Goal: Information Seeking & Learning: Learn about a topic

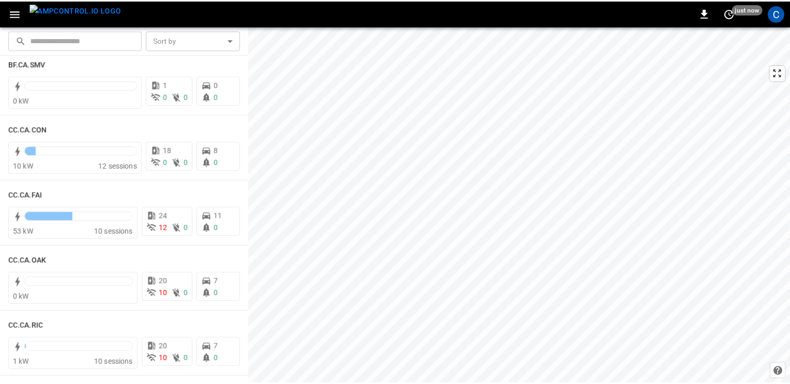
scroll to position [159, 0]
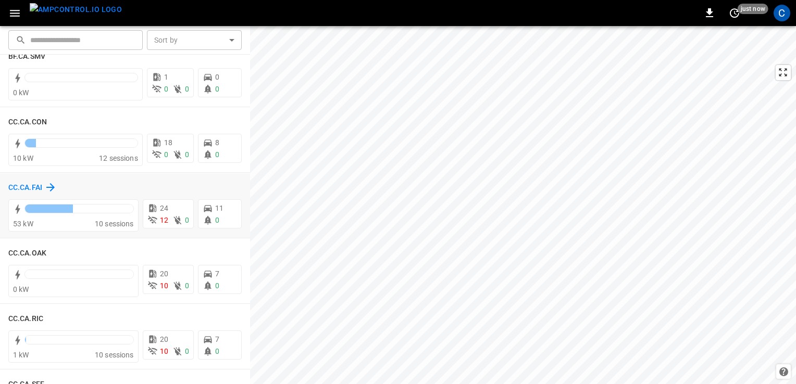
click at [35, 188] on h6 "CC.CA.FAI" at bounding box center [25, 187] width 34 height 11
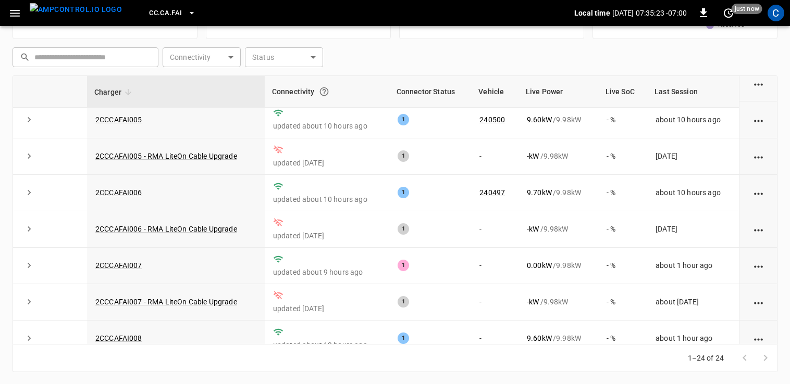
scroll to position [297, 0]
click at [124, 188] on link "2CCCAFAI006" at bounding box center [118, 194] width 51 height 13
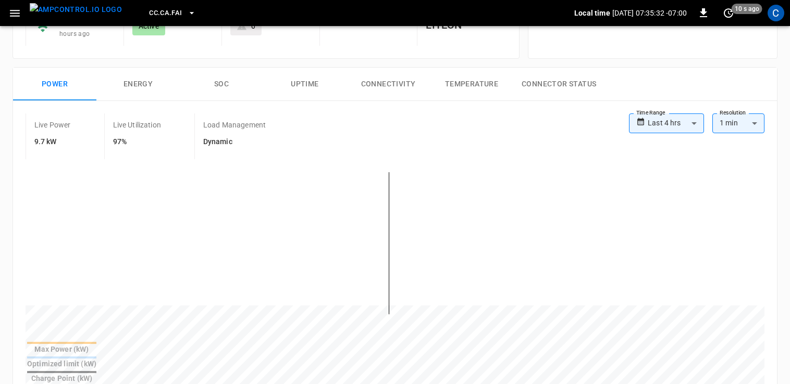
scroll to position [125, 0]
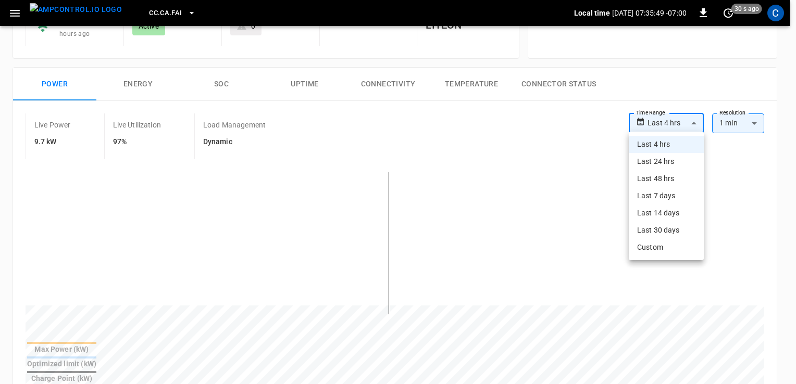
click at [664, 125] on body "**********" at bounding box center [398, 350] width 796 height 950
click at [663, 164] on li "Last 24 hrs" at bounding box center [666, 161] width 75 height 17
type input "**********"
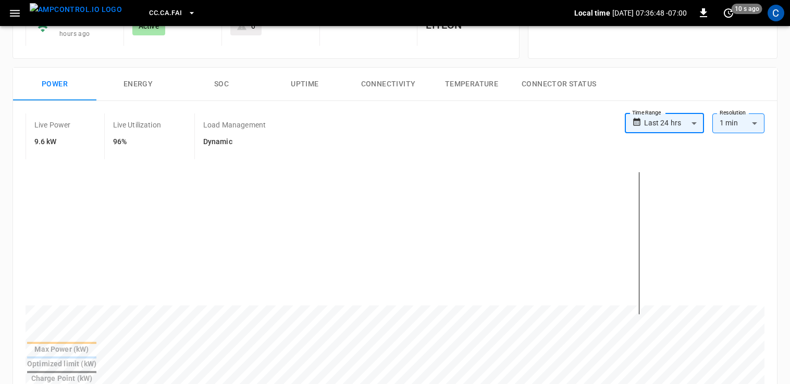
scroll to position [0, 0]
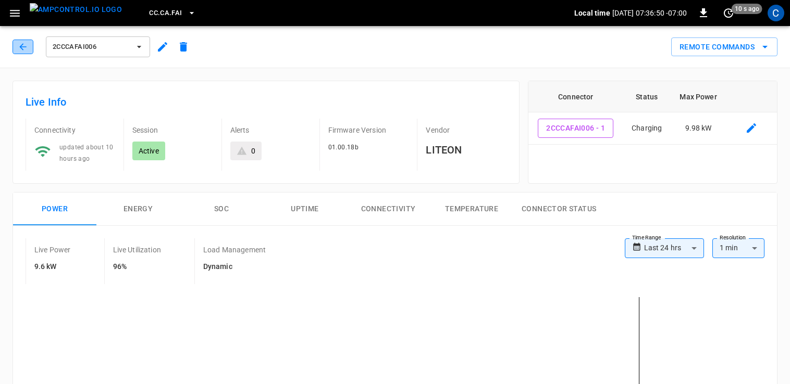
click at [20, 49] on icon "button" at bounding box center [23, 47] width 10 height 10
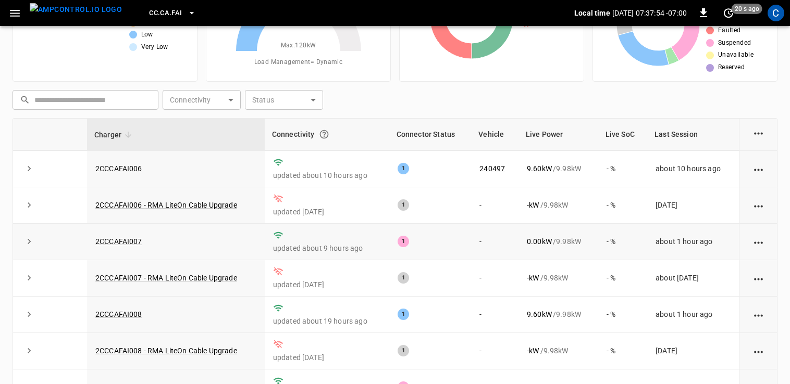
scroll to position [364, 0]
click at [119, 163] on link "2CCCAFAI006" at bounding box center [118, 169] width 51 height 13
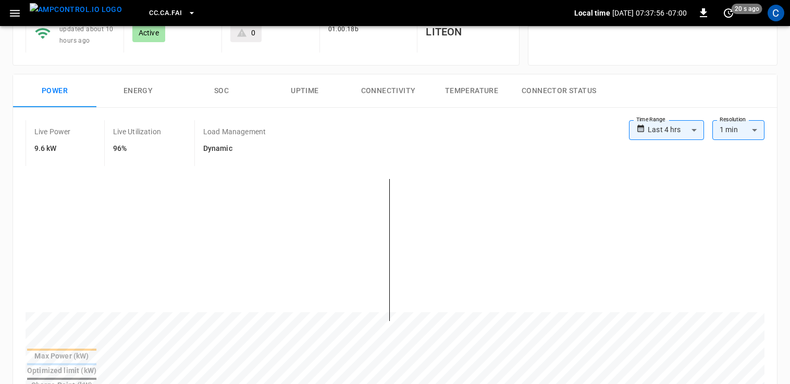
scroll to position [119, 0]
click at [689, 128] on body "**********" at bounding box center [395, 356] width 790 height 950
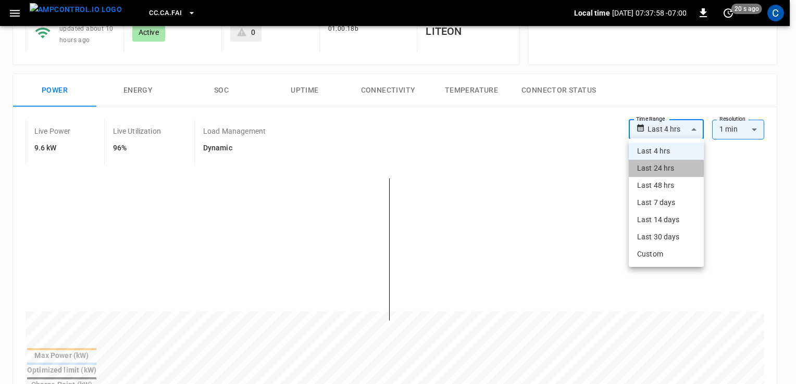
click at [667, 168] on li "Last 24 hrs" at bounding box center [666, 168] width 75 height 17
type input "**********"
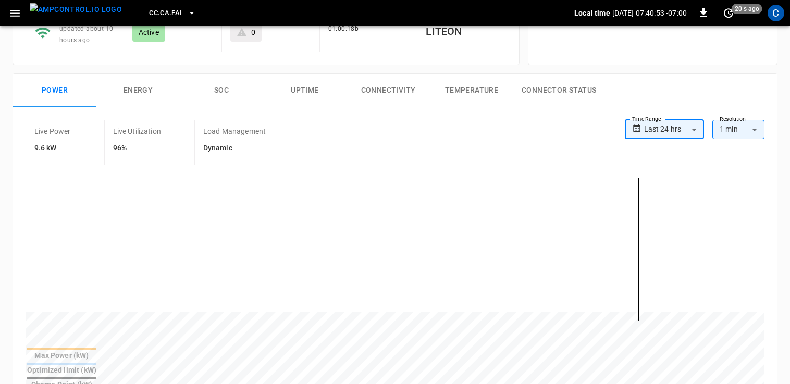
scroll to position [0, 0]
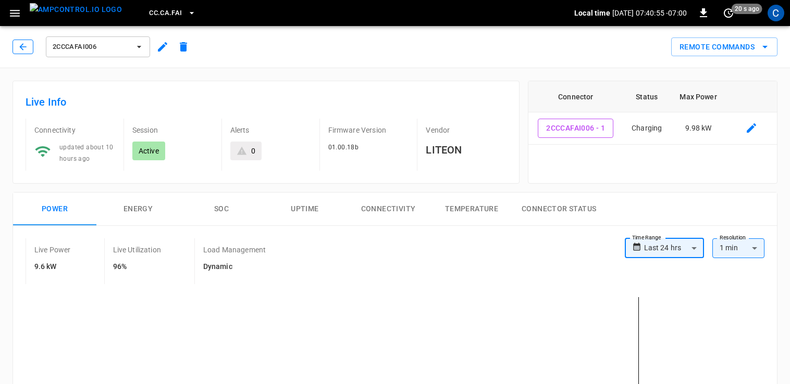
click at [27, 43] on icon "button" at bounding box center [23, 47] width 10 height 10
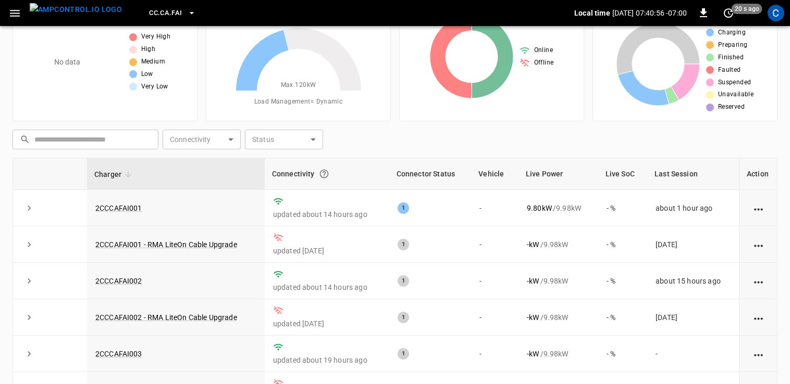
scroll to position [49, 0]
click at [117, 207] on link "2CCCAFAI001" at bounding box center [118, 209] width 51 height 13
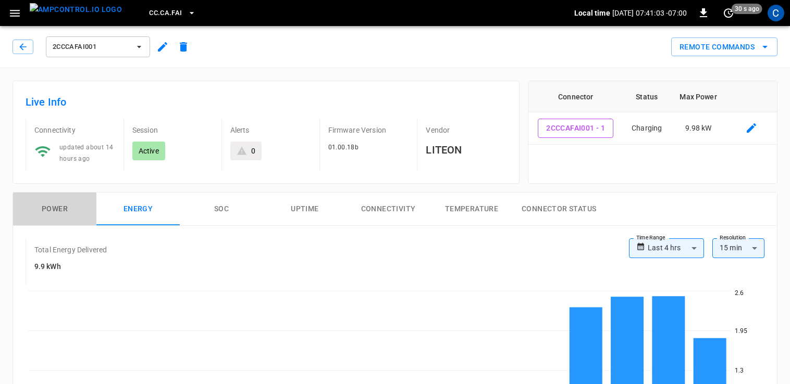
click at [69, 207] on button "Power" at bounding box center [54, 209] width 83 height 33
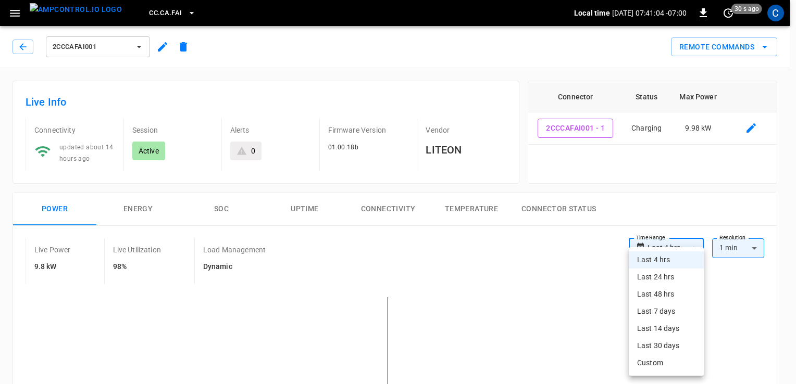
click at [663, 276] on li "Last 24 hrs" at bounding box center [666, 277] width 75 height 17
type input "**********"
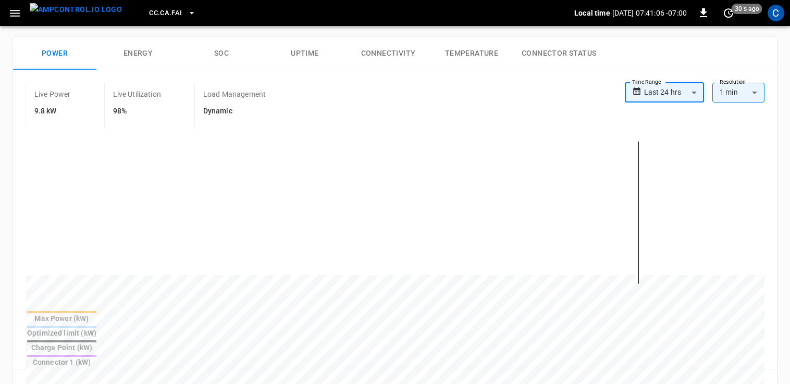
scroll to position [163, 0]
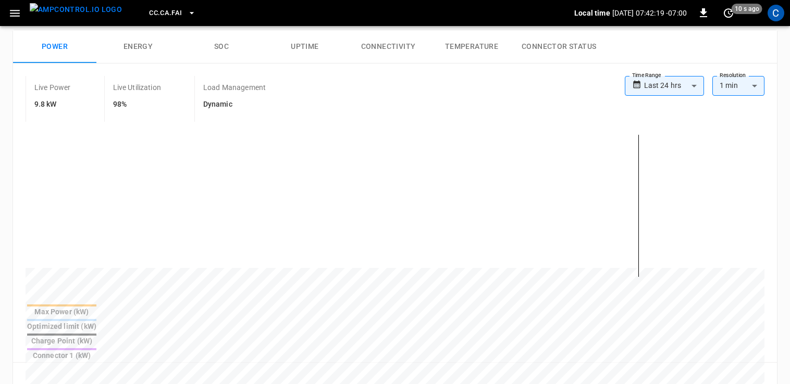
click at [684, 120] on div "**********" at bounding box center [395, 99] width 739 height 46
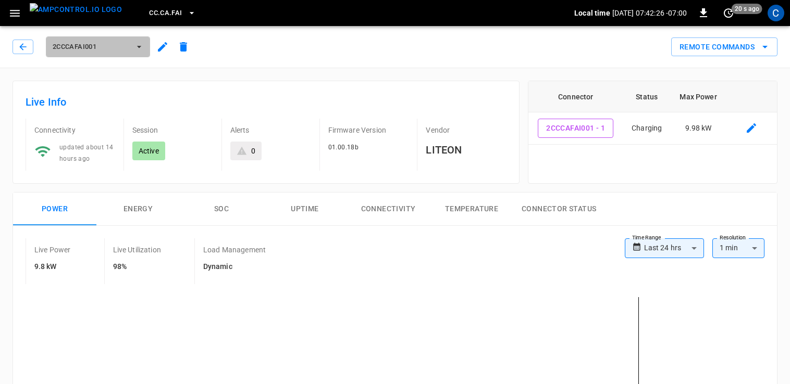
click at [122, 43] on span "2CCCAFAI001" at bounding box center [91, 47] width 77 height 12
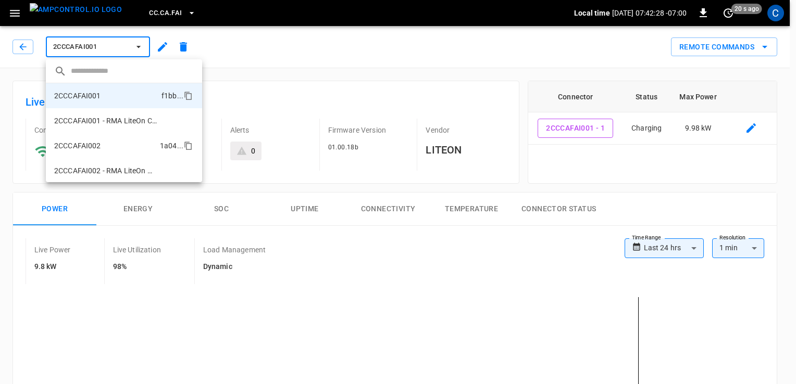
click at [110, 140] on li "2CCCAFAI002 1a04 ..." at bounding box center [124, 145] width 156 height 25
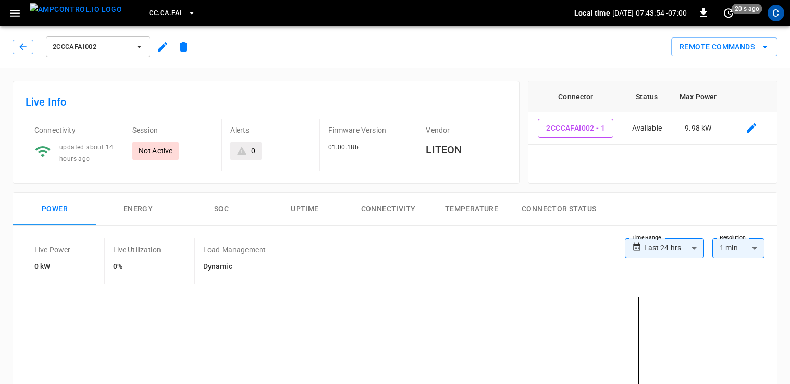
click at [121, 55] on button "2CCCAFAI002" at bounding box center [98, 46] width 104 height 21
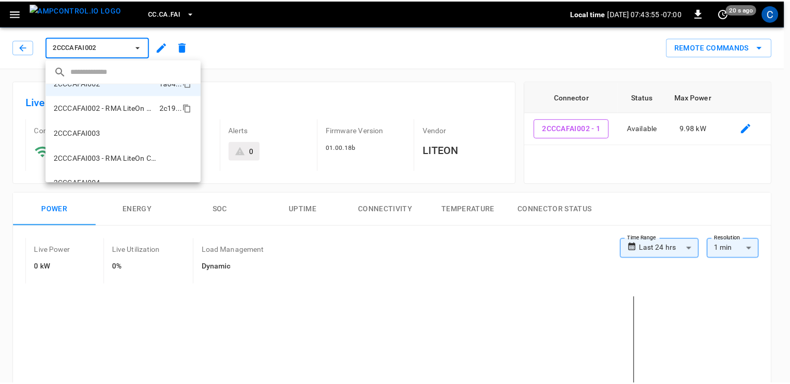
scroll to position [64, 0]
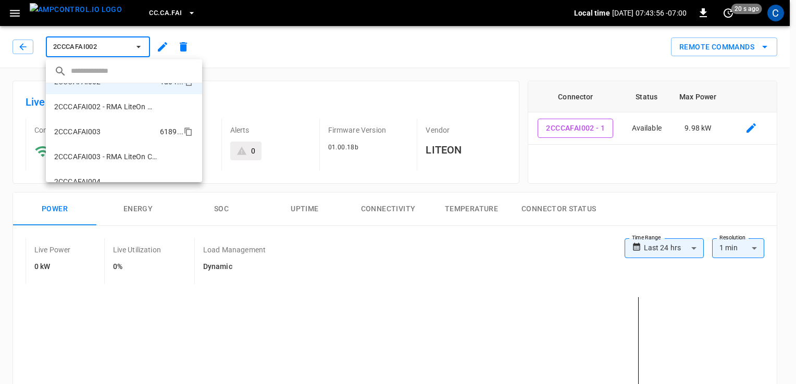
click at [106, 130] on li "2CCCAFAI003 6189 ..." at bounding box center [124, 131] width 156 height 25
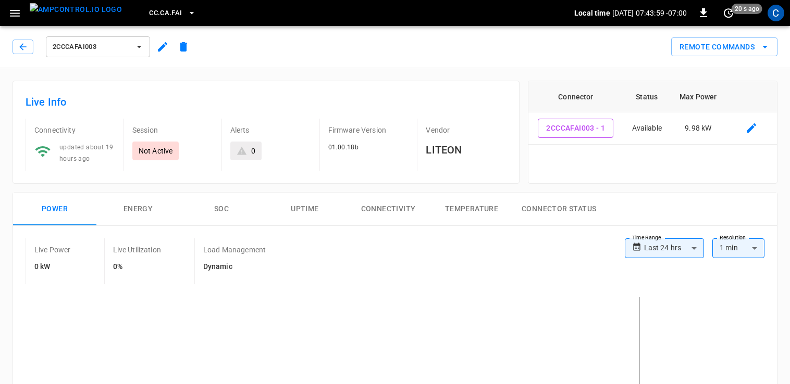
click at [127, 49] on span "2CCCAFAI003" at bounding box center [91, 47] width 77 height 12
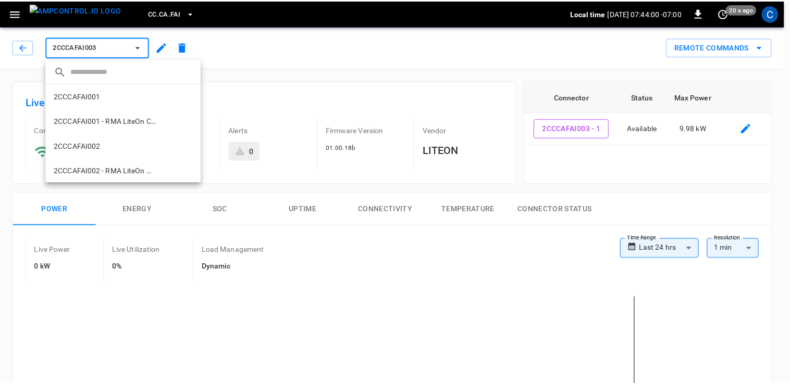
scroll to position [93, 0]
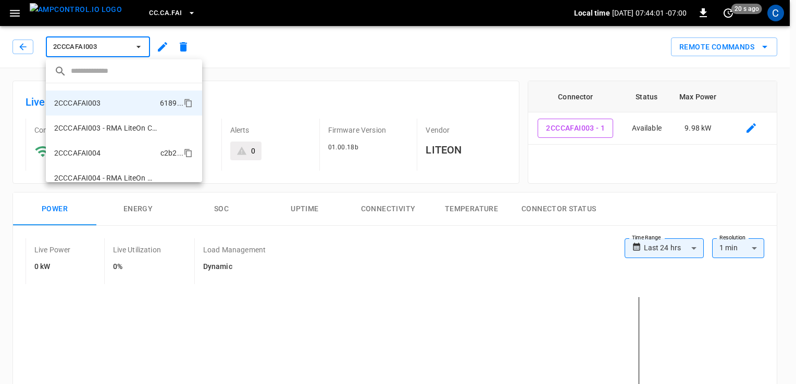
click at [119, 142] on li "2CCCAFAI004 c2b2 ..." at bounding box center [124, 153] width 156 height 25
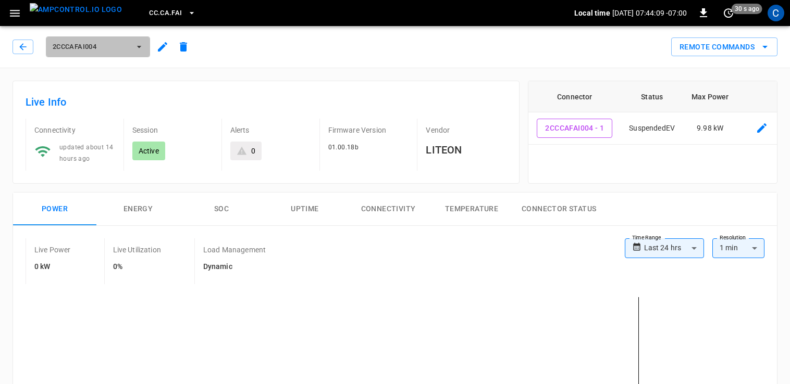
click at [96, 44] on span "2CCCAFAI004" at bounding box center [91, 47] width 77 height 12
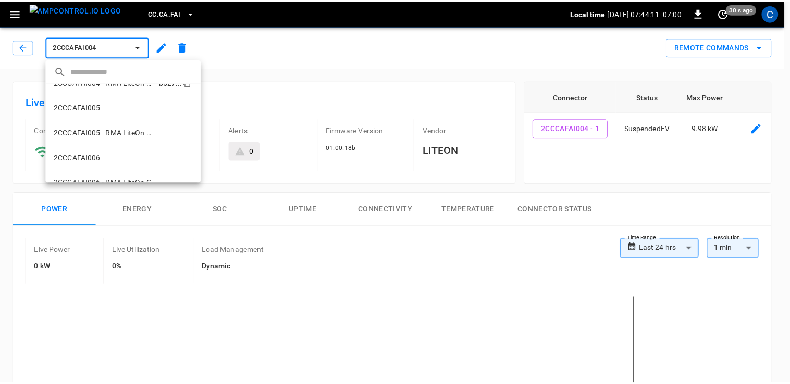
scroll to position [191, 0]
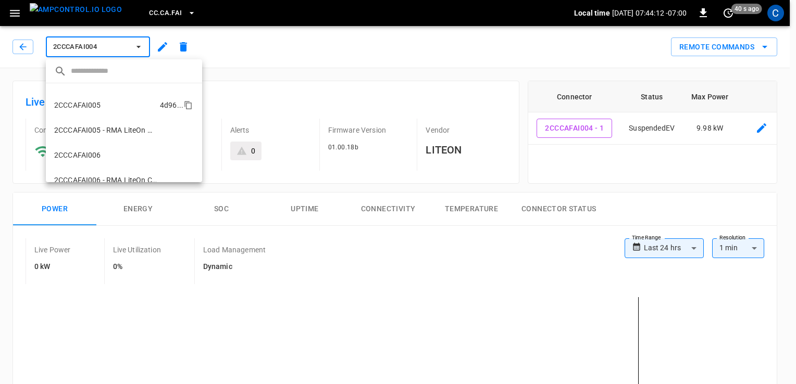
click at [100, 103] on p "2CCCAFAI005" at bounding box center [77, 105] width 47 height 10
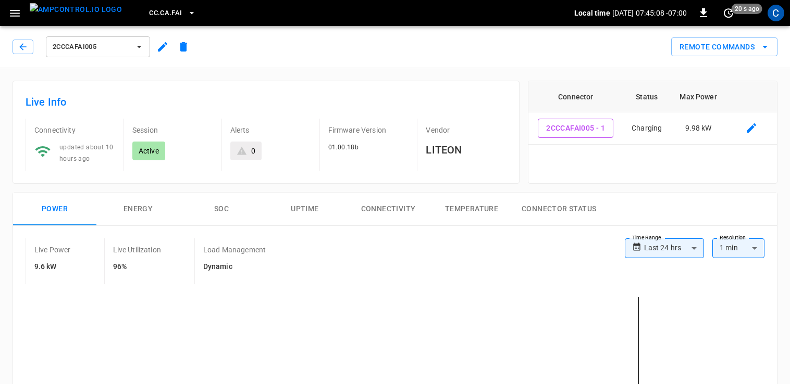
click at [98, 48] on span "2CCCAFAI005" at bounding box center [91, 47] width 77 height 12
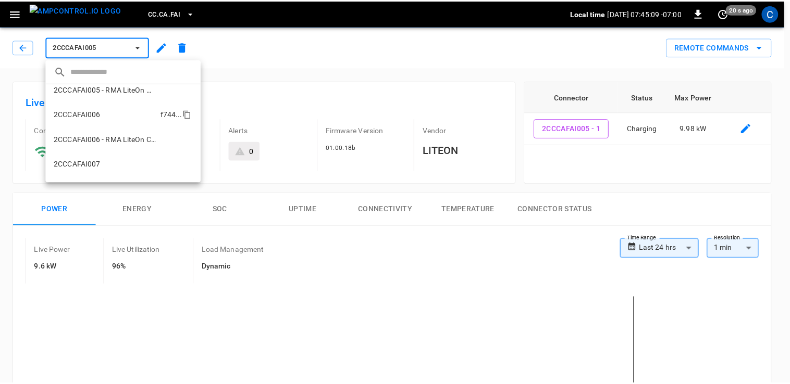
scroll to position [240, 0]
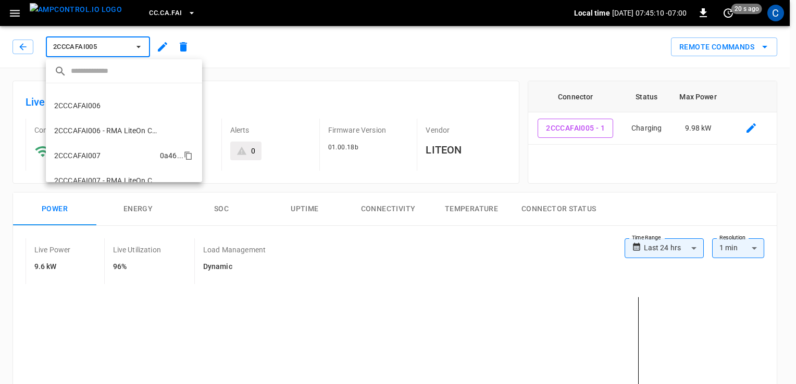
click at [108, 144] on li "2CCCAFAI007 0a46 ..." at bounding box center [124, 155] width 156 height 25
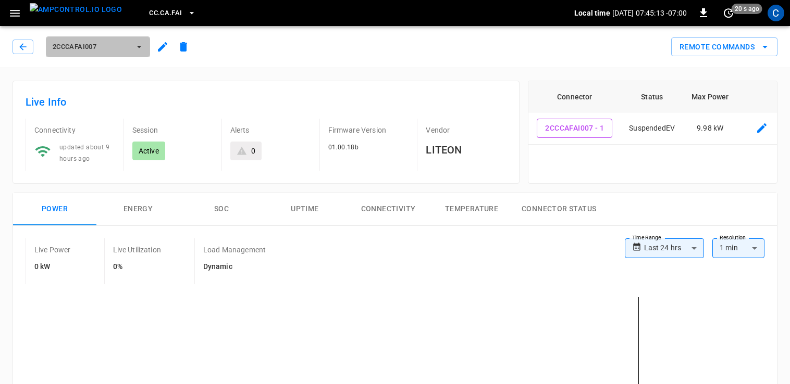
click at [120, 41] on span "2CCCAFAI007" at bounding box center [91, 47] width 77 height 12
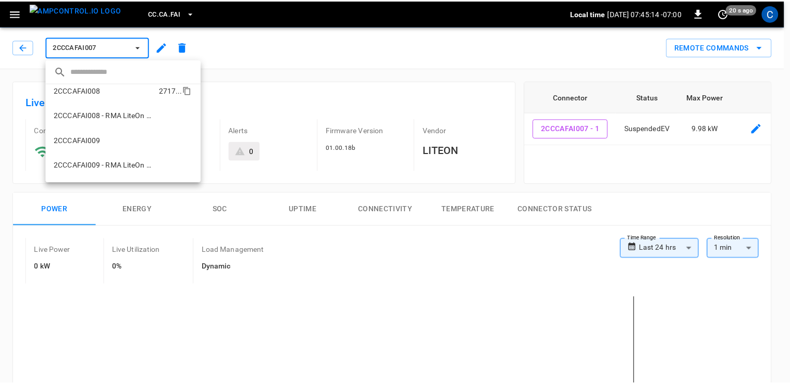
scroll to position [359, 0]
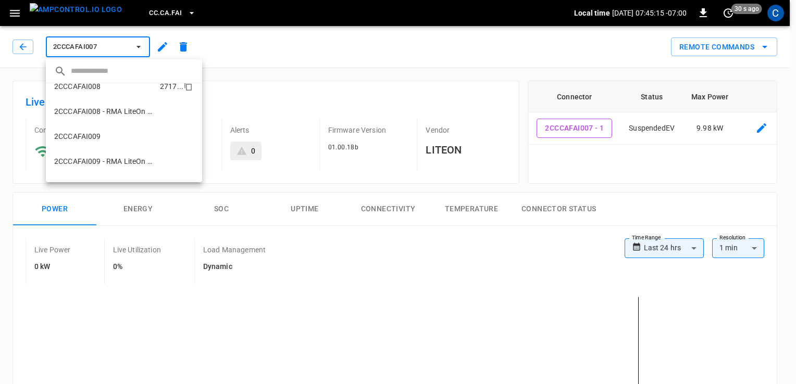
click at [107, 87] on li "2CCCAFAI008 2717 ..." at bounding box center [124, 86] width 156 height 25
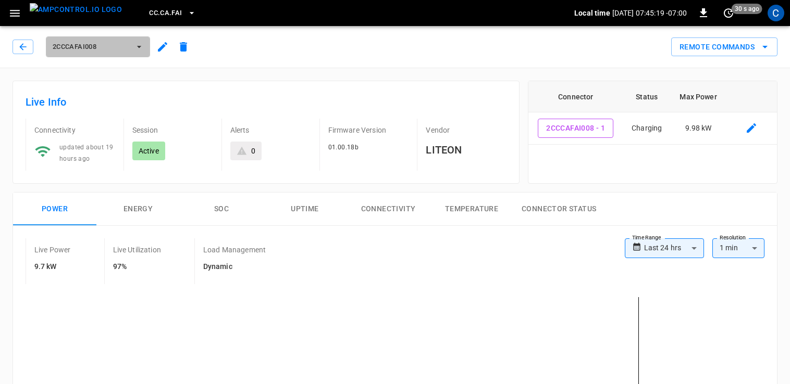
click at [102, 54] on button "2CCCAFAI008" at bounding box center [98, 46] width 104 height 21
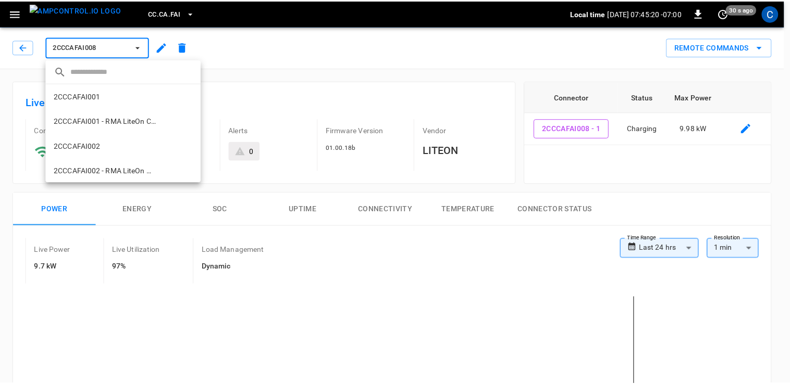
scroll to position [343, 0]
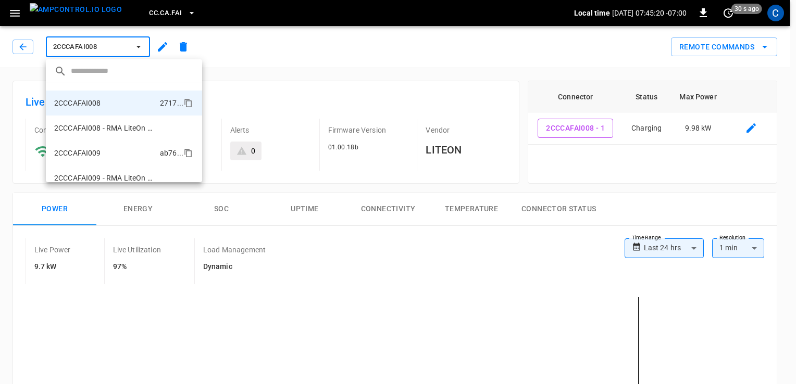
click at [110, 151] on li "2CCCAFAI009 ab76 ..." at bounding box center [124, 153] width 156 height 25
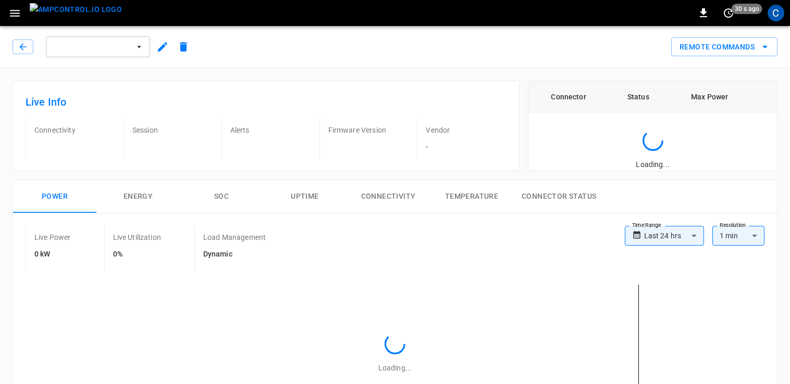
click at [110, 151] on div "​" at bounding box center [395, 192] width 790 height 384
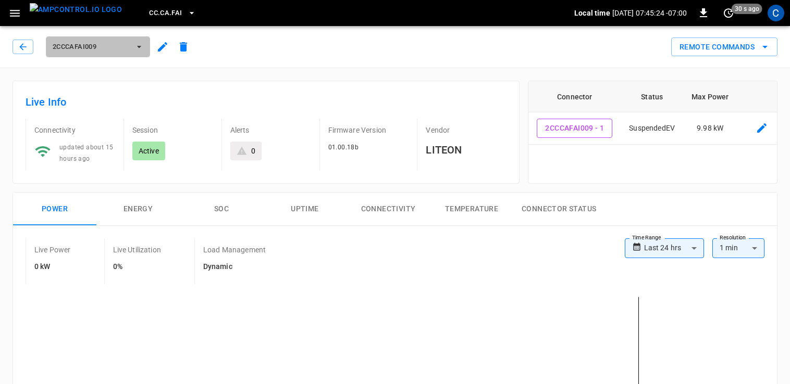
click at [72, 43] on span "2CCCAFAI009" at bounding box center [91, 47] width 77 height 12
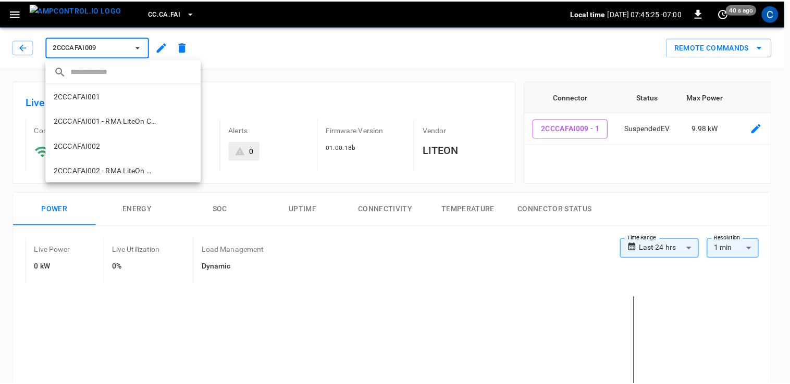
scroll to position [393, 0]
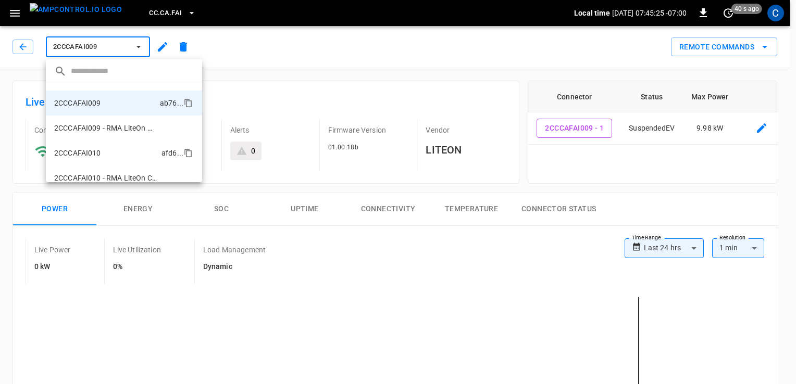
click at [92, 151] on p "2CCCAFAI010" at bounding box center [77, 153] width 47 height 10
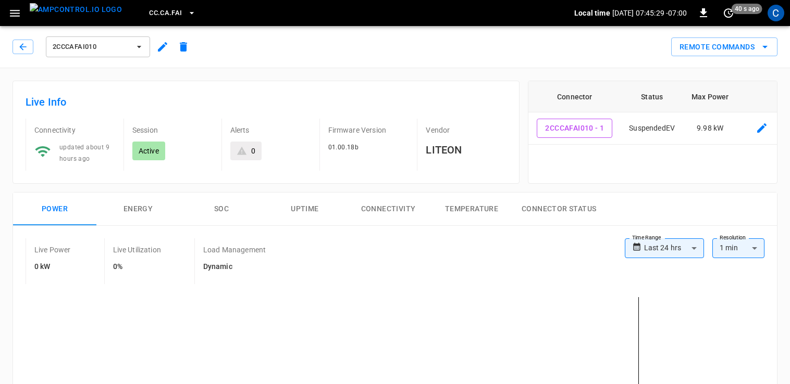
click at [88, 53] on span "2CCCAFAI010" at bounding box center [91, 47] width 77 height 12
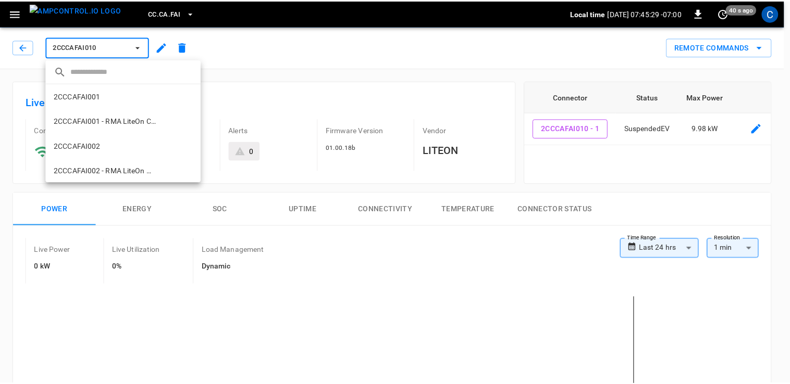
scroll to position [443, 0]
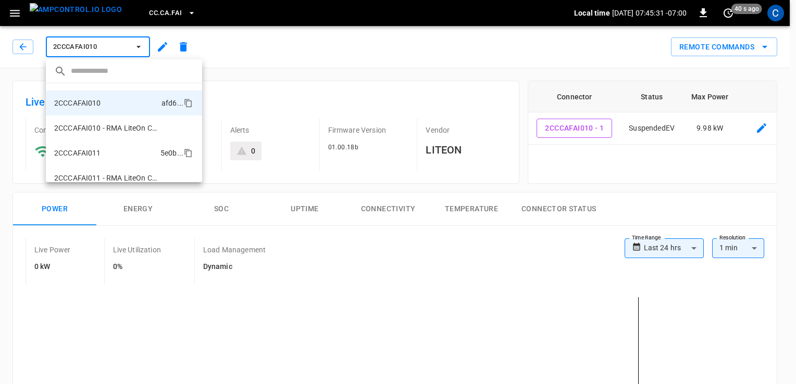
click at [101, 147] on li "2CCCAFAI011 5e0b ..." at bounding box center [124, 153] width 156 height 25
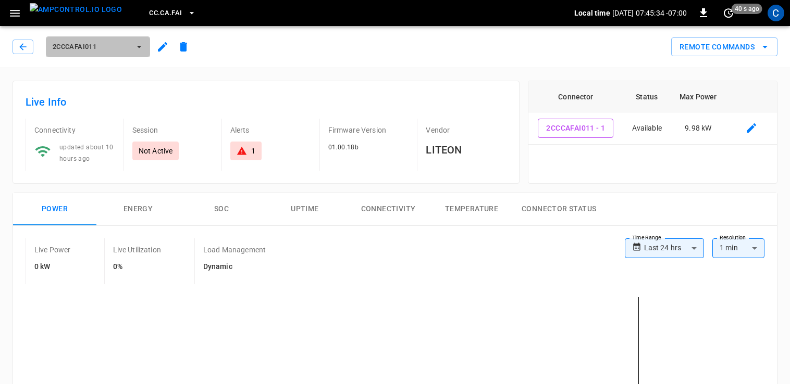
click at [91, 42] on span "2CCCAFAI011" at bounding box center [91, 47] width 77 height 12
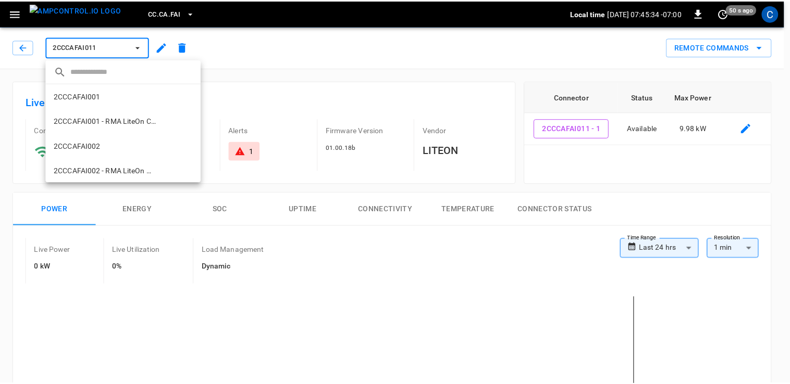
scroll to position [493, 0]
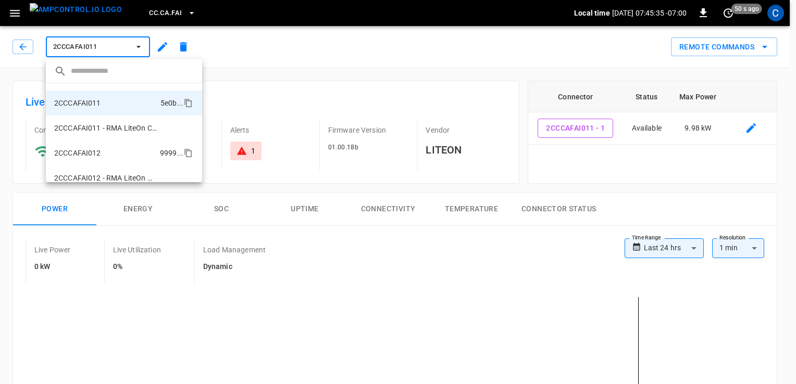
click at [109, 147] on li "2CCCAFAI012 9999 ..." at bounding box center [124, 153] width 156 height 25
